Goal: Information Seeking & Learning: Find specific fact

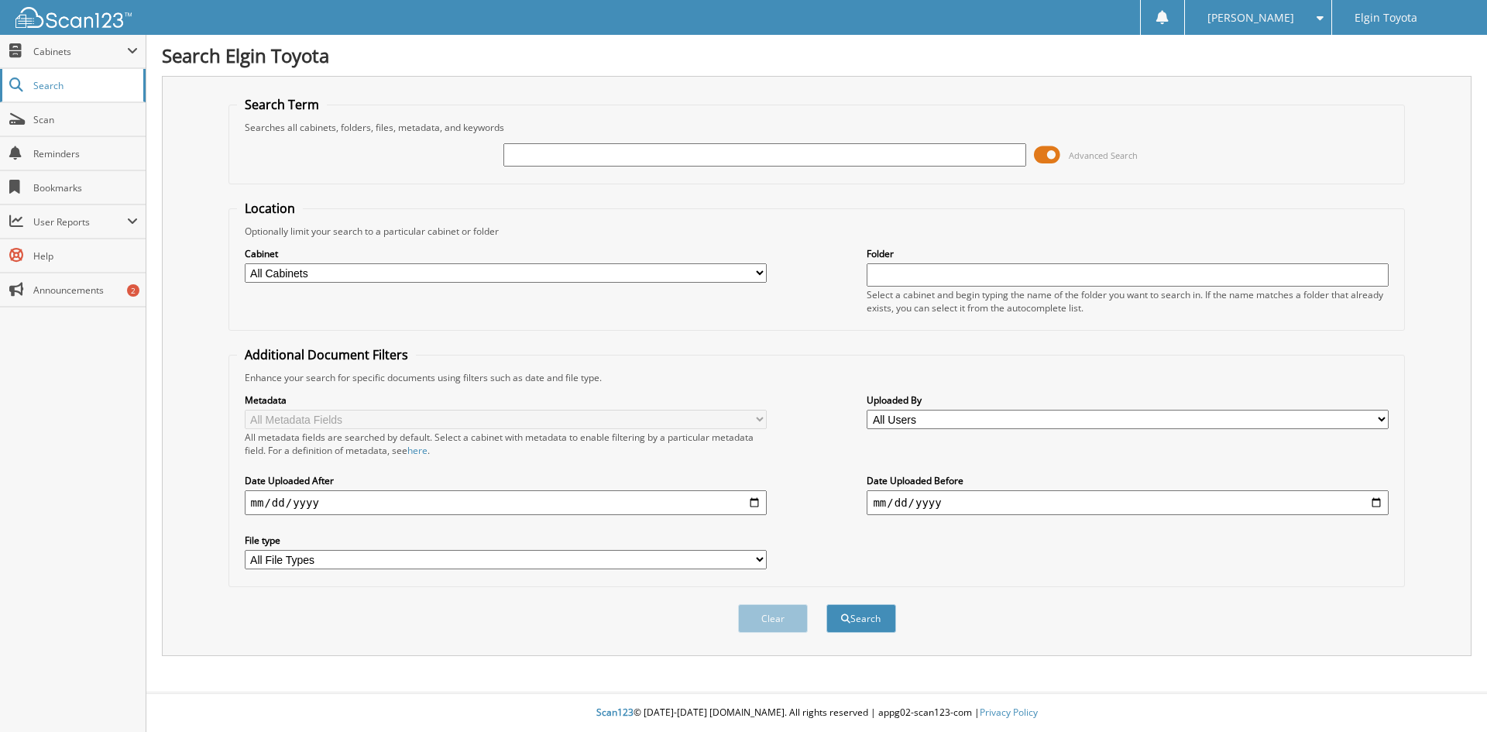
click at [36, 82] on span "Search" at bounding box center [84, 85] width 102 height 13
click at [42, 87] on span "Search" at bounding box center [84, 85] width 102 height 13
click at [54, 51] on span "Cabinets" at bounding box center [80, 51] width 94 height 13
click at [525, 155] on input "text" at bounding box center [764, 154] width 522 height 23
type input "JTEABFAJ7SK036635"
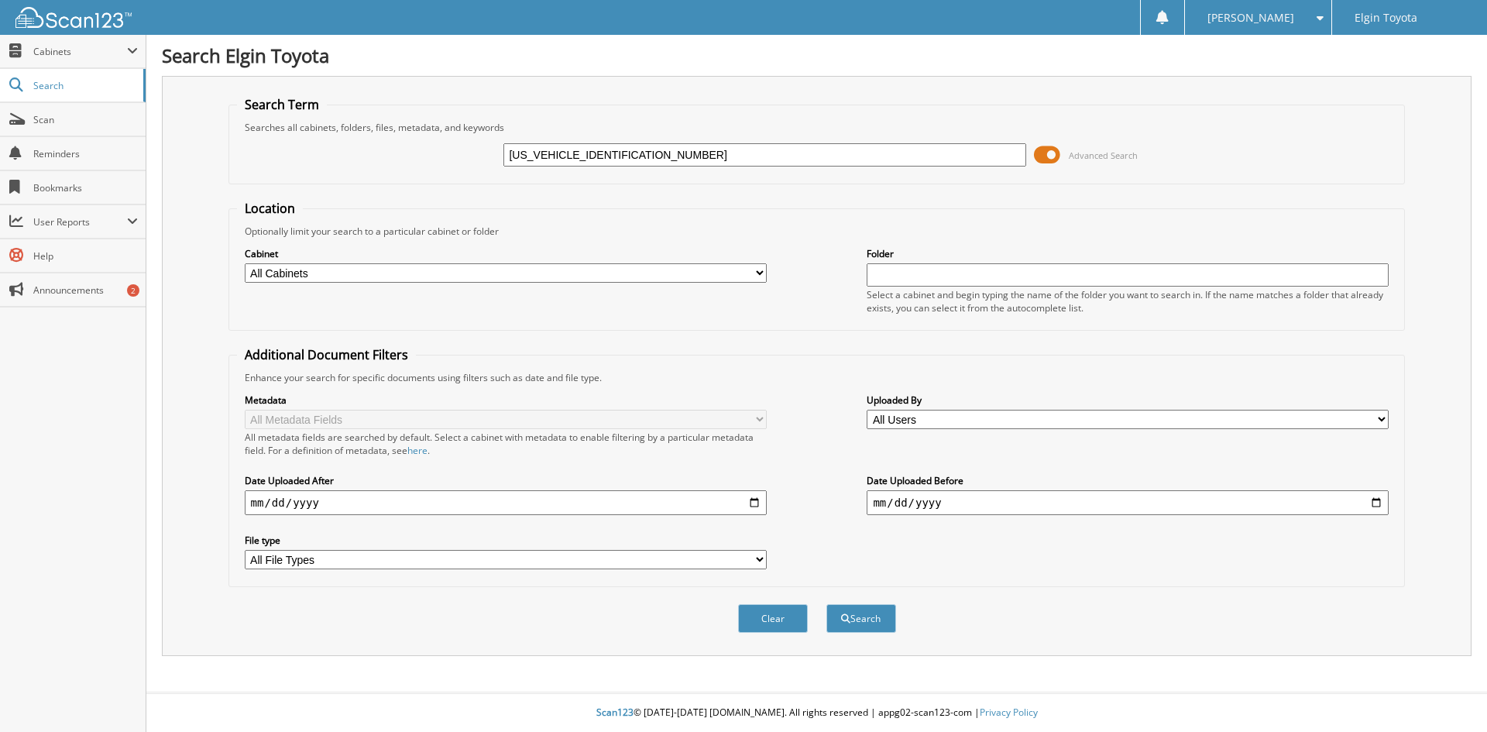
click at [827, 604] on button "Search" at bounding box center [862, 618] width 70 height 29
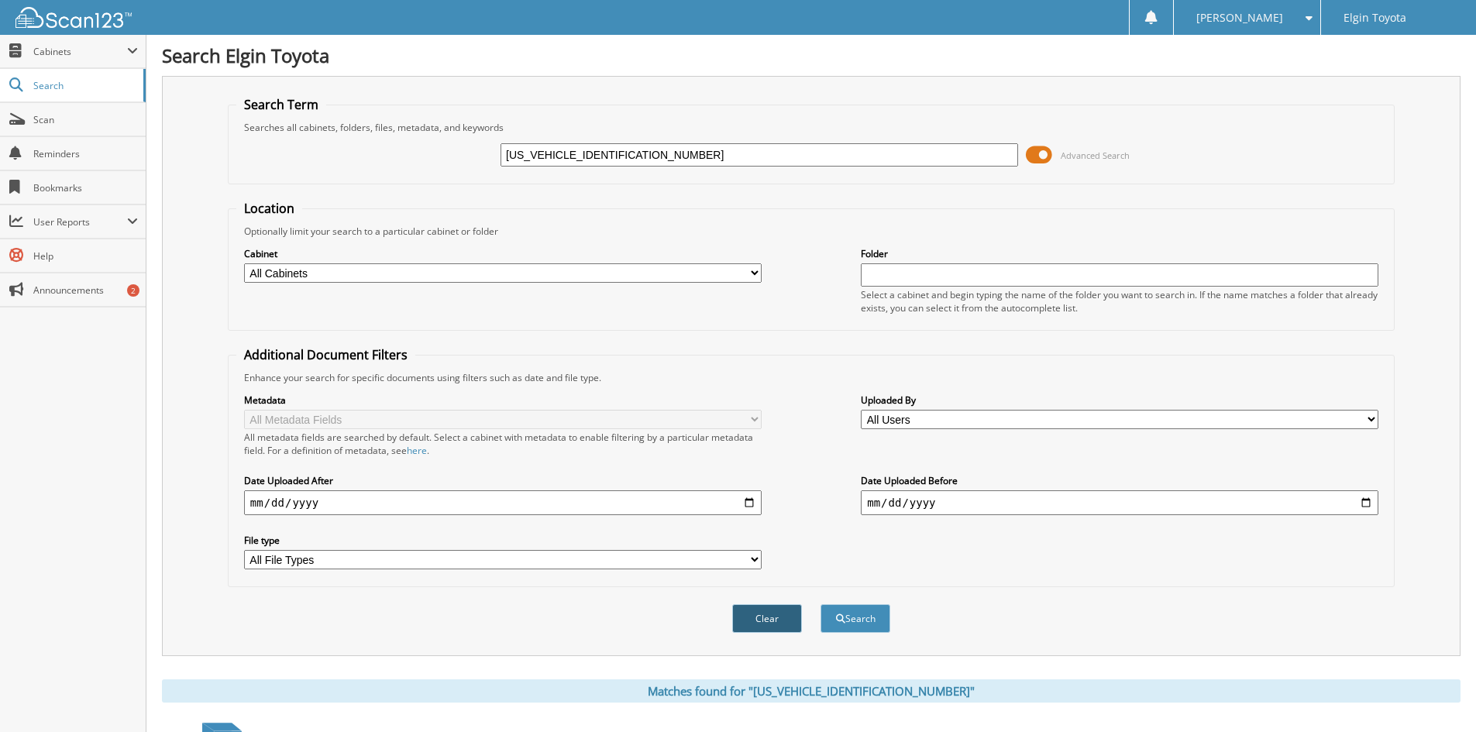
click at [775, 621] on button "Clear" at bounding box center [767, 618] width 70 height 29
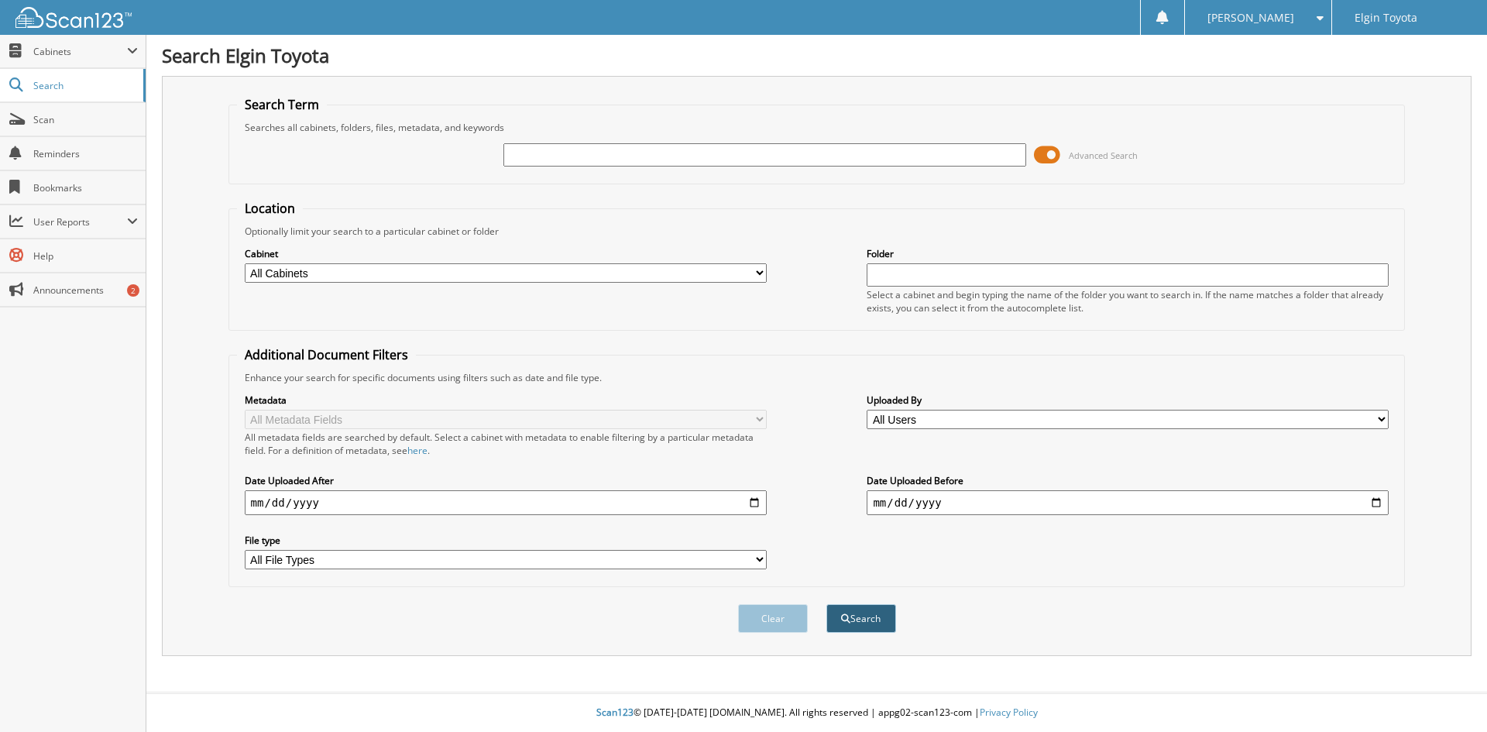
click at [859, 620] on button "Search" at bounding box center [862, 618] width 70 height 29
click at [36, 51] on span "Cabinets" at bounding box center [80, 51] width 94 height 13
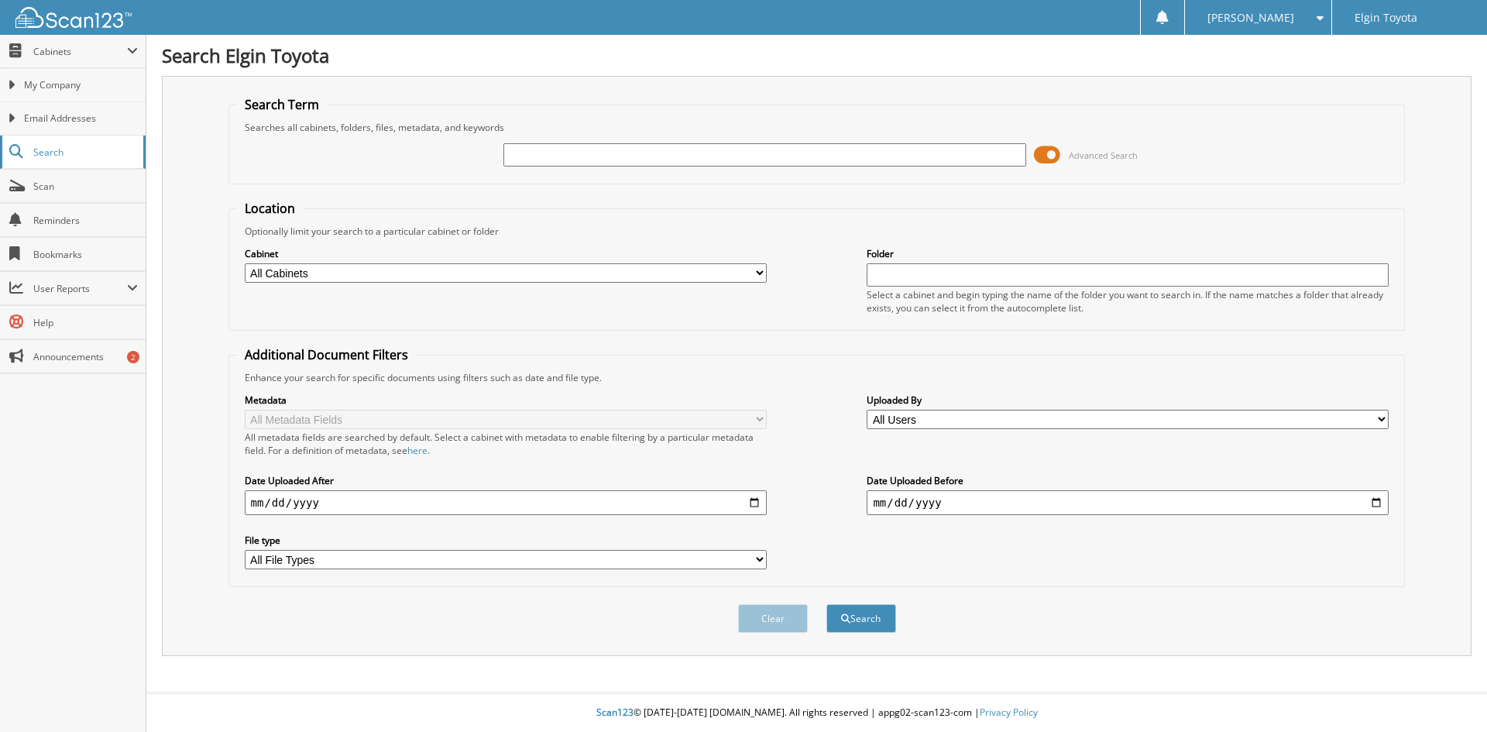
click at [36, 154] on span "Search" at bounding box center [84, 152] width 102 height 13
click at [538, 153] on input "text" at bounding box center [764, 154] width 522 height 23
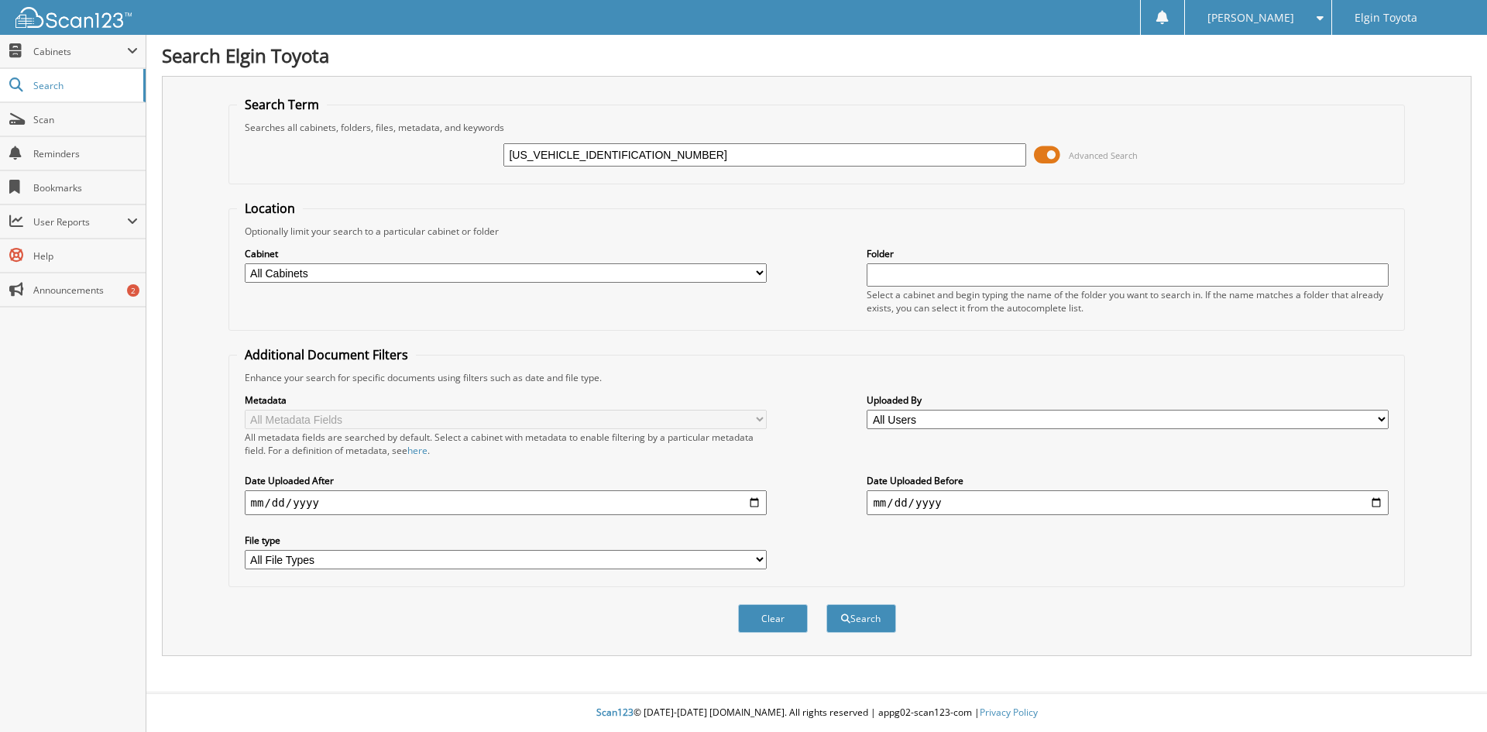
type input "[US_VEHICLE_IDENTIFICATION_NUMBER]"
click at [827, 604] on button "Search" at bounding box center [862, 618] width 70 height 29
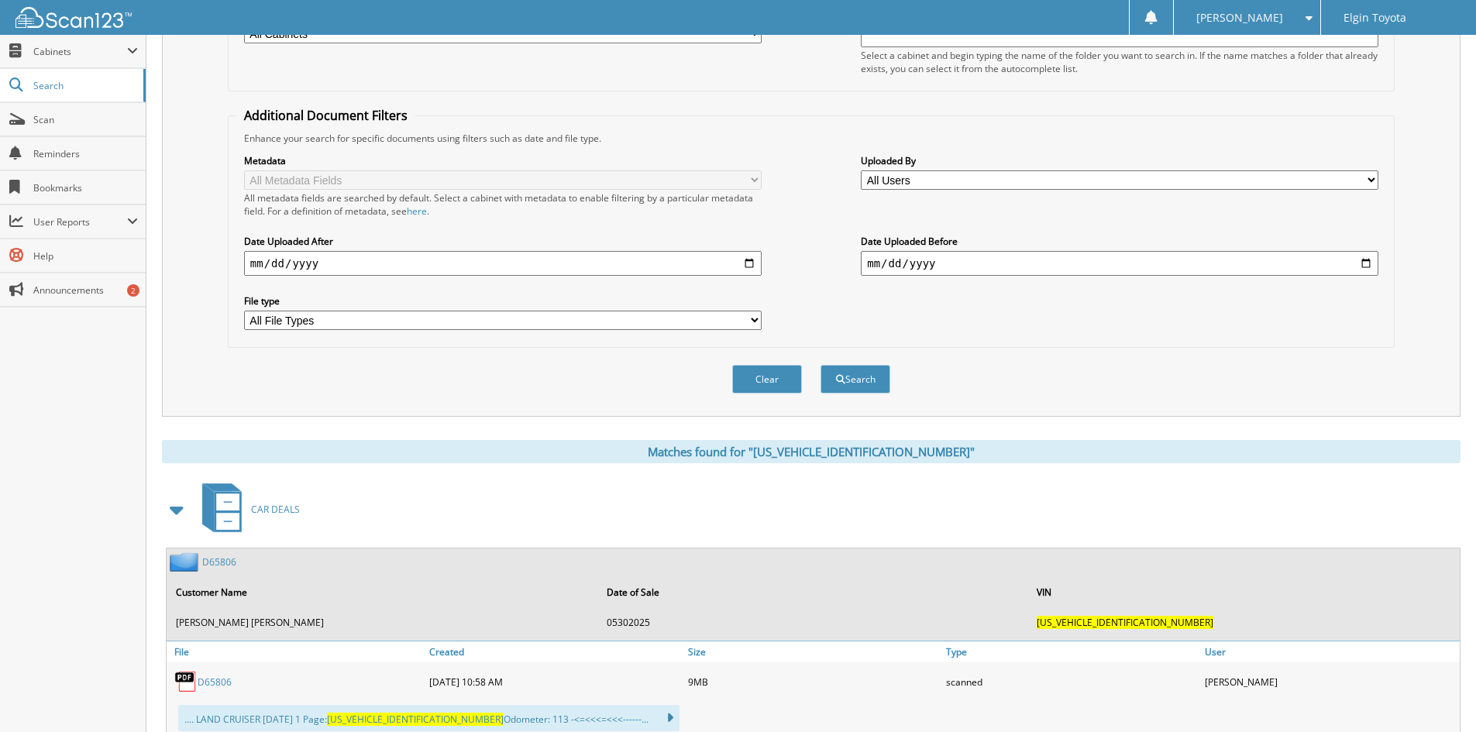
scroll to position [387, 0]
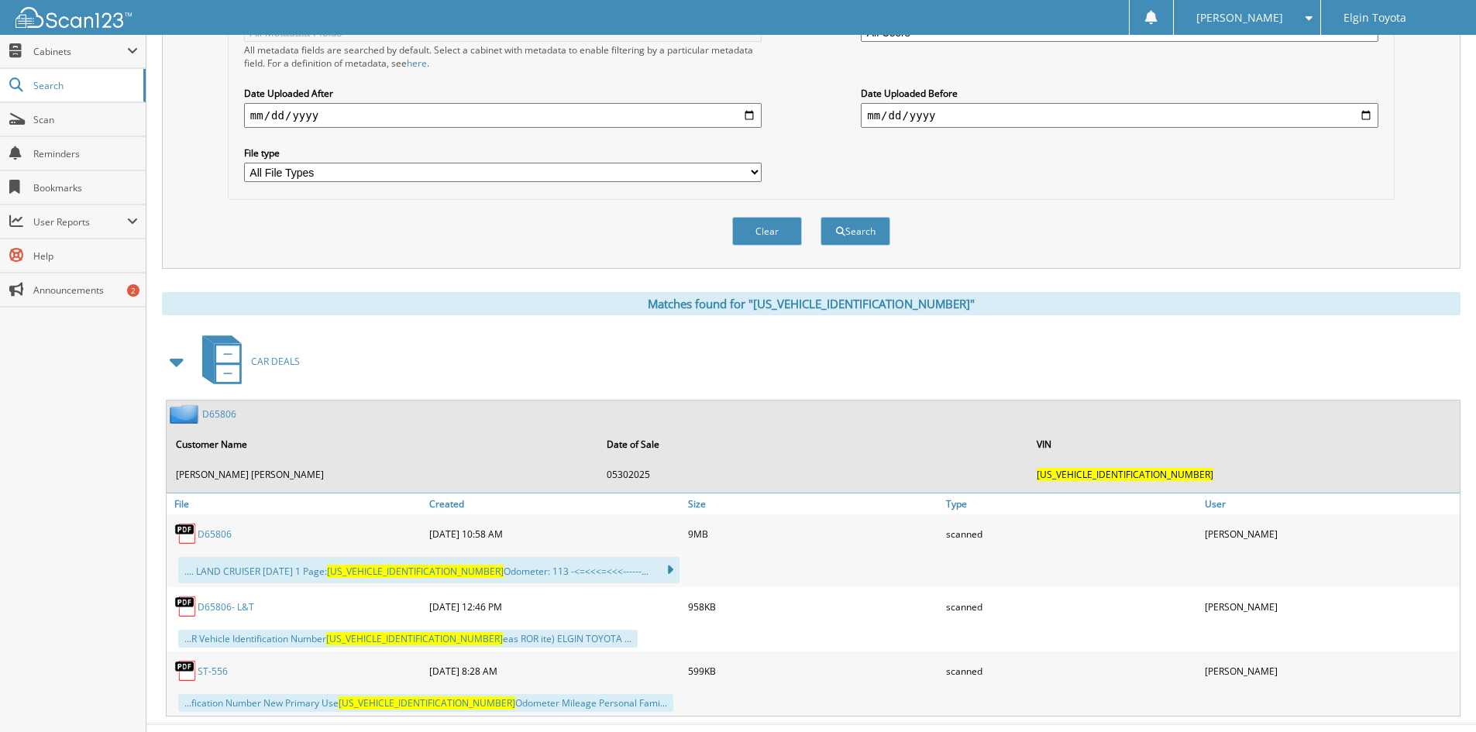
click at [219, 530] on link "D65806" at bounding box center [215, 534] width 34 height 13
click at [44, 55] on span "Cabinets" at bounding box center [80, 51] width 94 height 13
click at [56, 51] on span "Cabinets" at bounding box center [80, 51] width 94 height 13
click at [64, 88] on span "Search" at bounding box center [84, 85] width 102 height 13
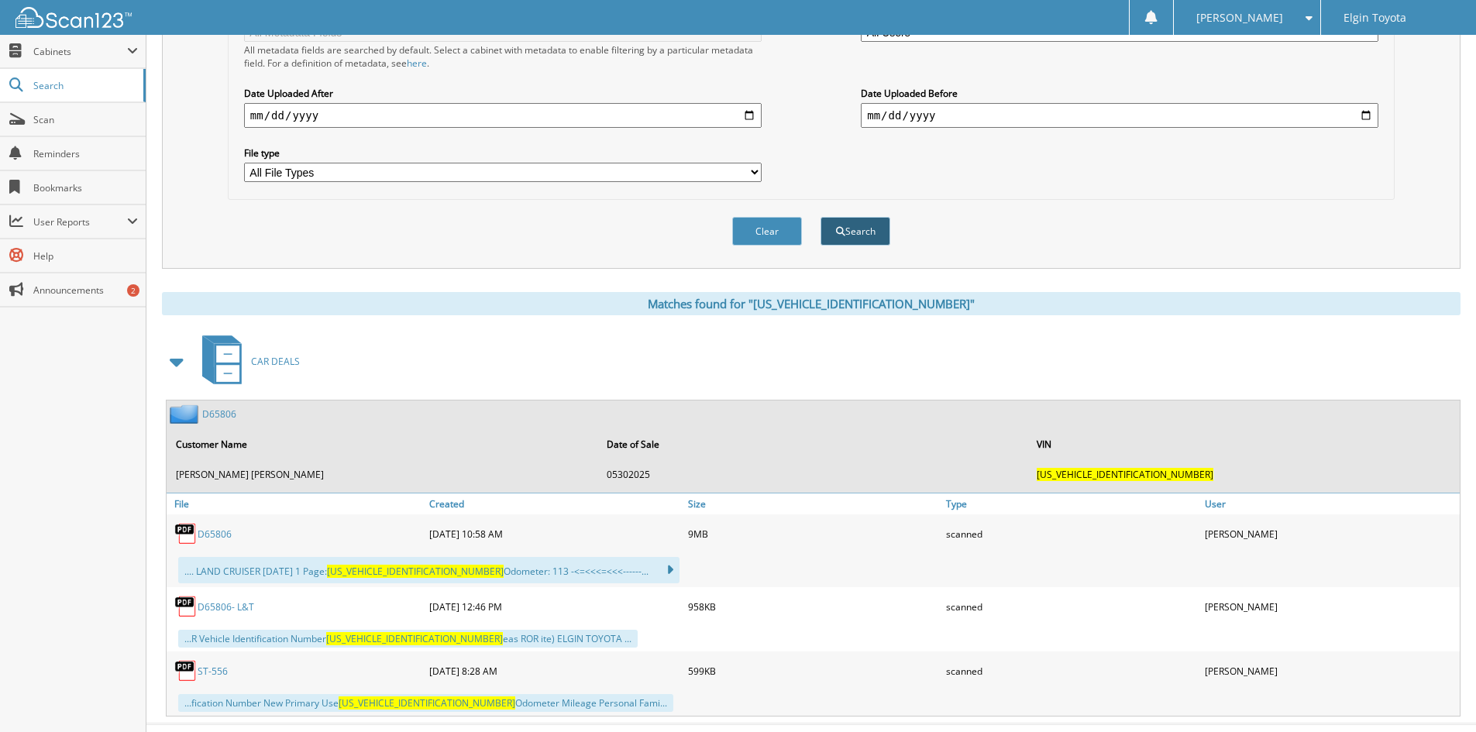
click at [865, 230] on button "Search" at bounding box center [855, 231] width 70 height 29
